Goal: Navigation & Orientation: Find specific page/section

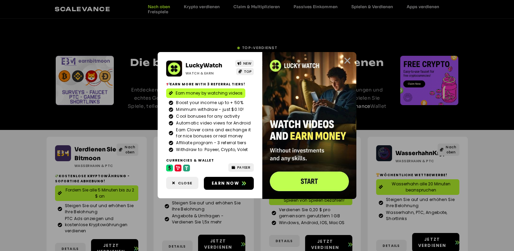
click at [347, 61] on icon "Close" at bounding box center [347, 60] width 8 height 8
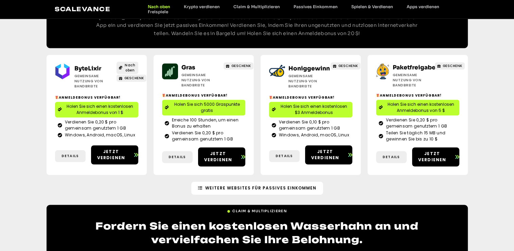
scroll to position [1096, 0]
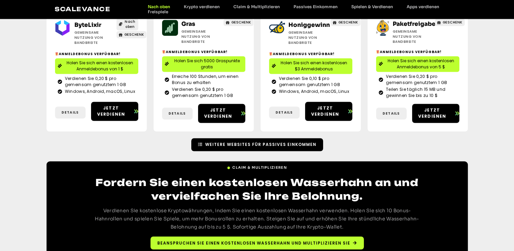
click at [269, 141] on span "Weitere Websites für passives Einkommen" at bounding box center [260, 144] width 111 height 6
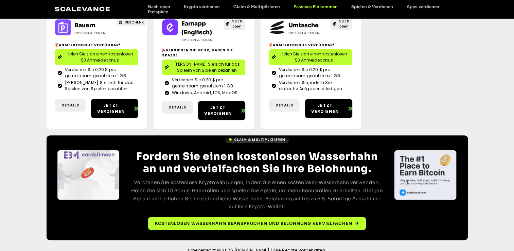
scroll to position [246, 0]
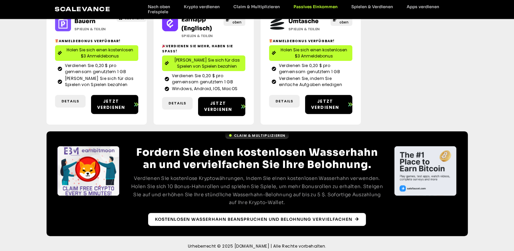
click at [259, 216] on span "Kostenlosen Wasserhahn beanspruchen und Belohnung vervielfachen" at bounding box center [253, 219] width 197 height 6
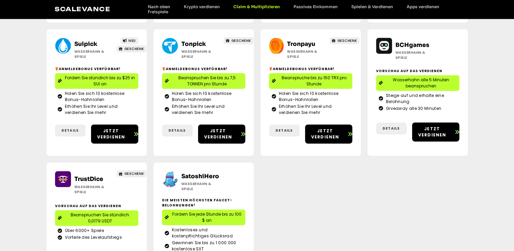
scroll to position [374, 0]
